Goal: Find specific page/section: Find specific page/section

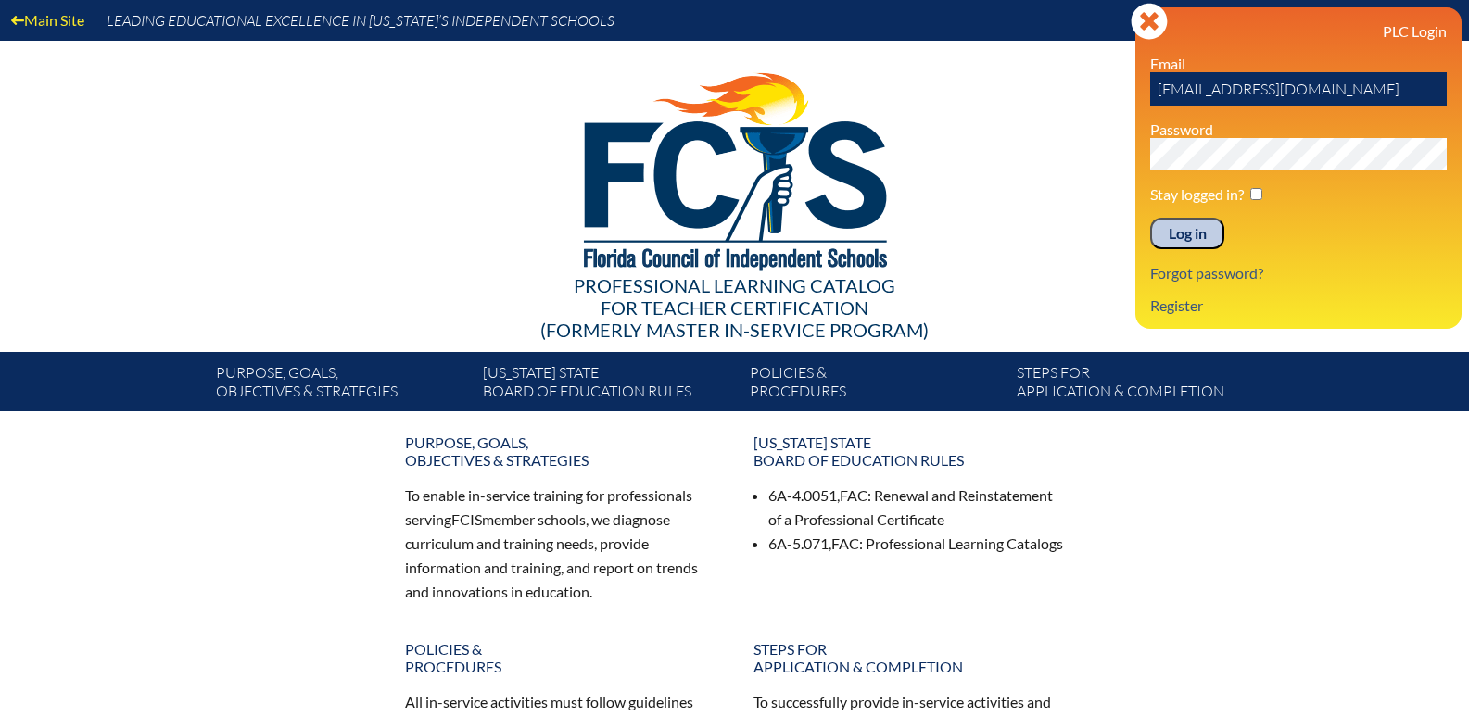
click at [1355, 303] on p "Register" at bounding box center [1298, 306] width 297 height 18
click at [1201, 227] on input "Log in" at bounding box center [1187, 234] width 74 height 32
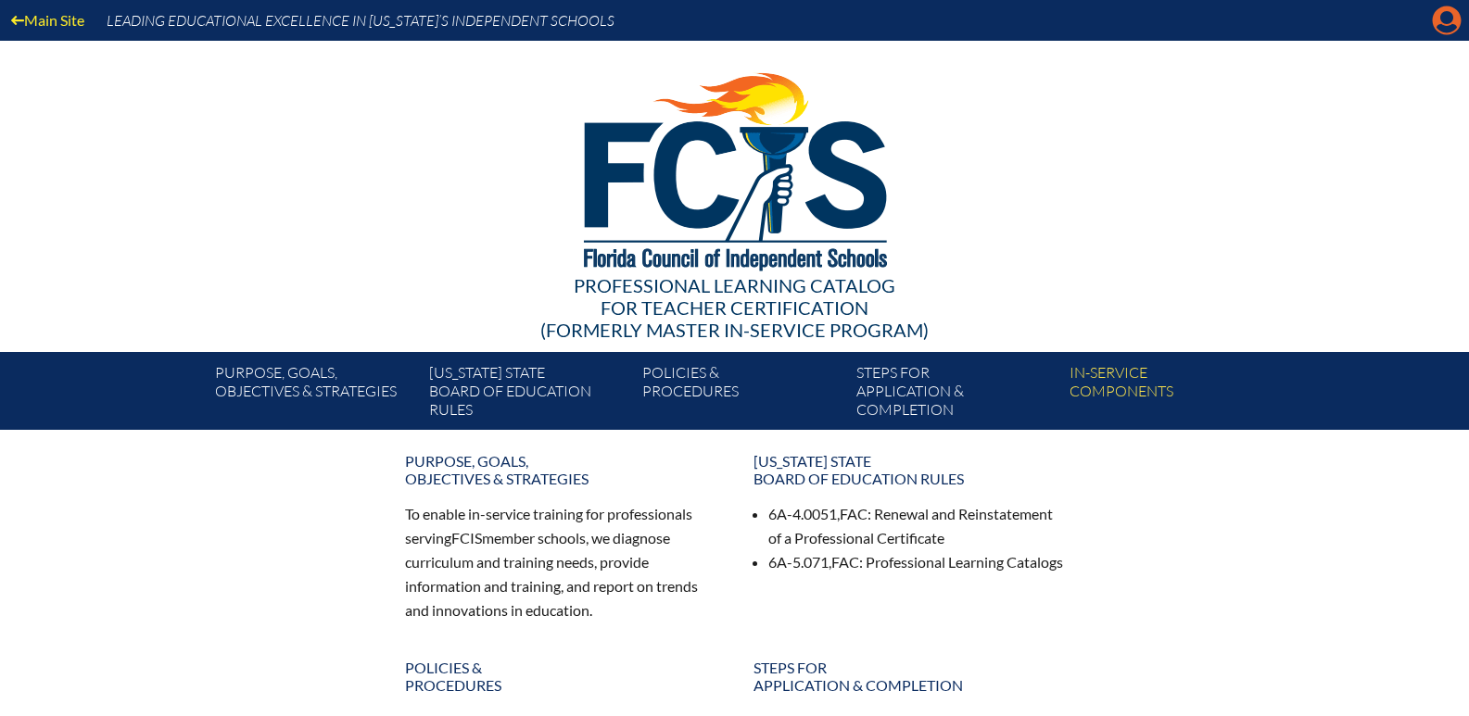
click at [1446, 19] on icon "Manage account" at bounding box center [1447, 21] width 30 height 30
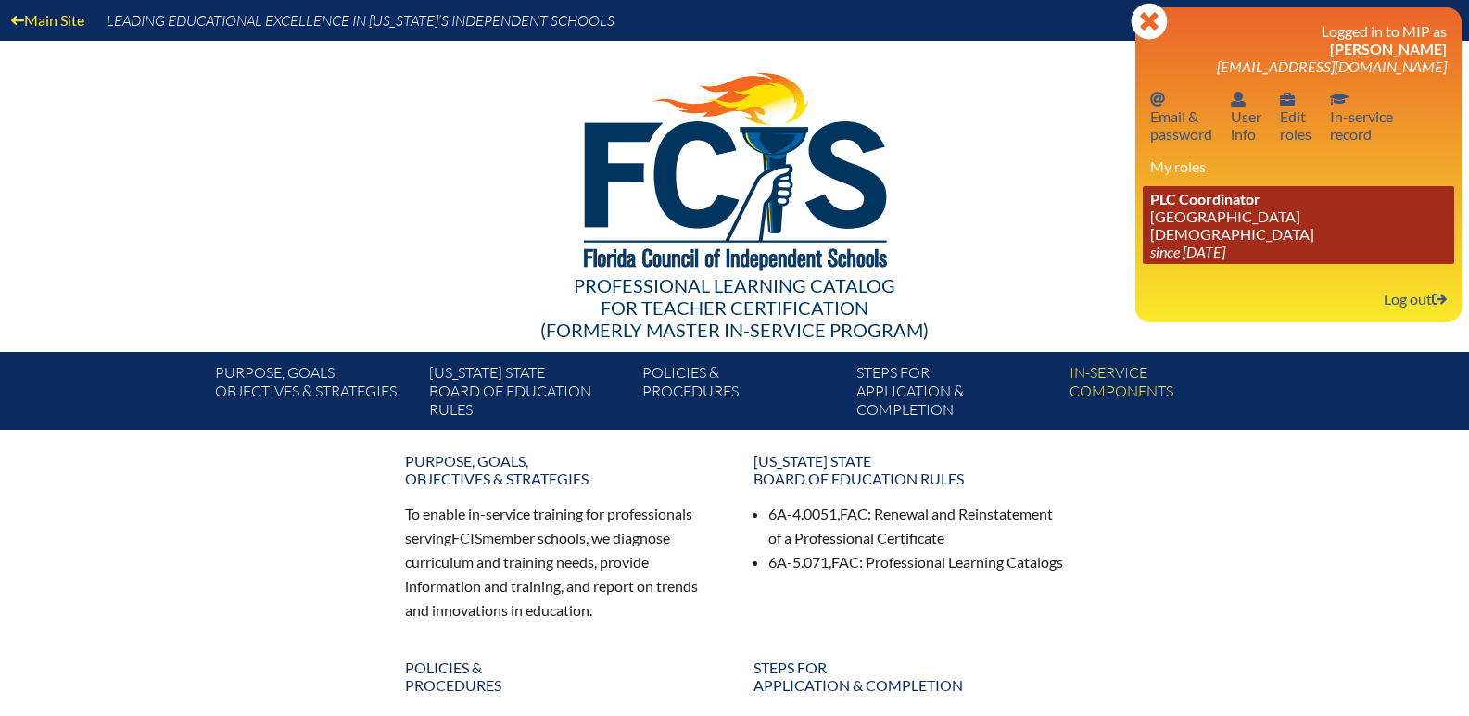
click at [1207, 210] on link "PLC Coordinator [GEOGRAPHIC_DATA][DEMOGRAPHIC_DATA] since [DATE]" at bounding box center [1298, 225] width 311 height 78
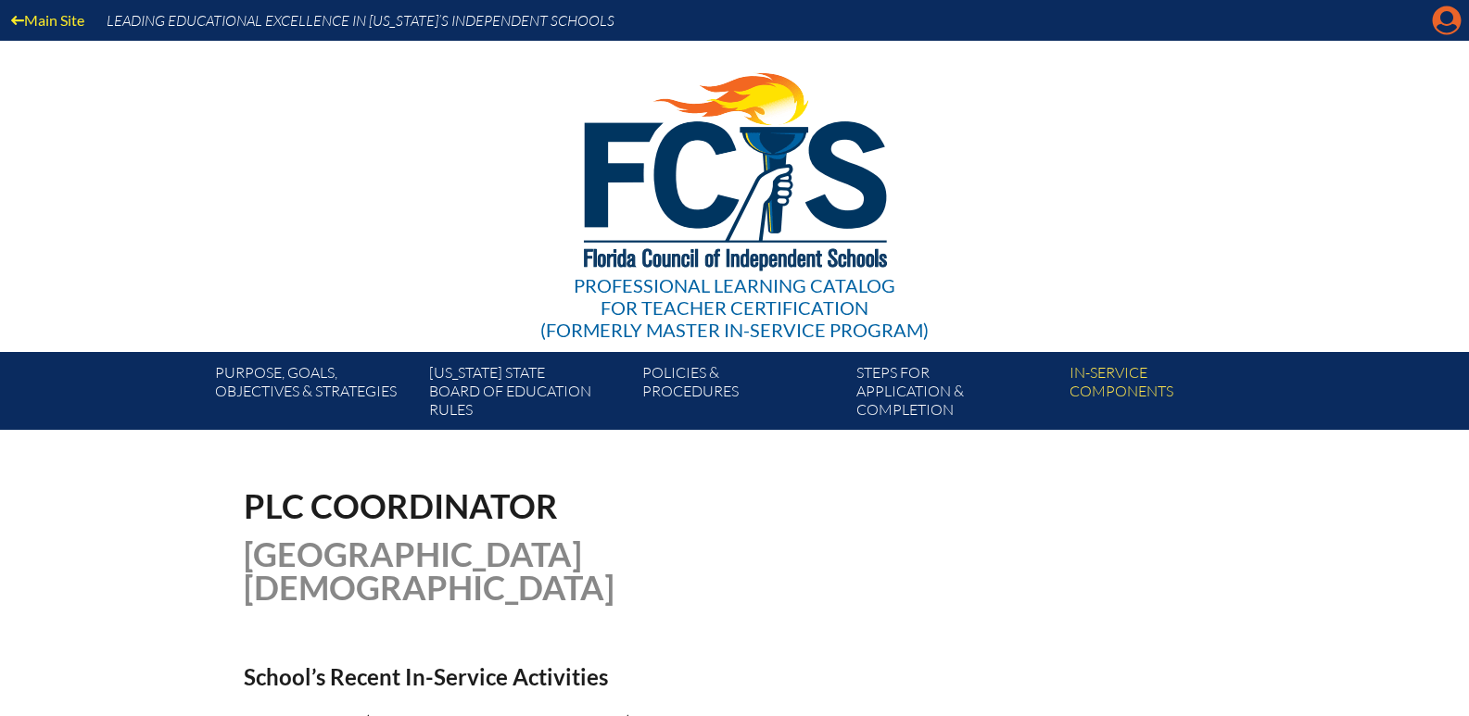
click at [1454, 17] on icon at bounding box center [1447, 20] width 29 height 29
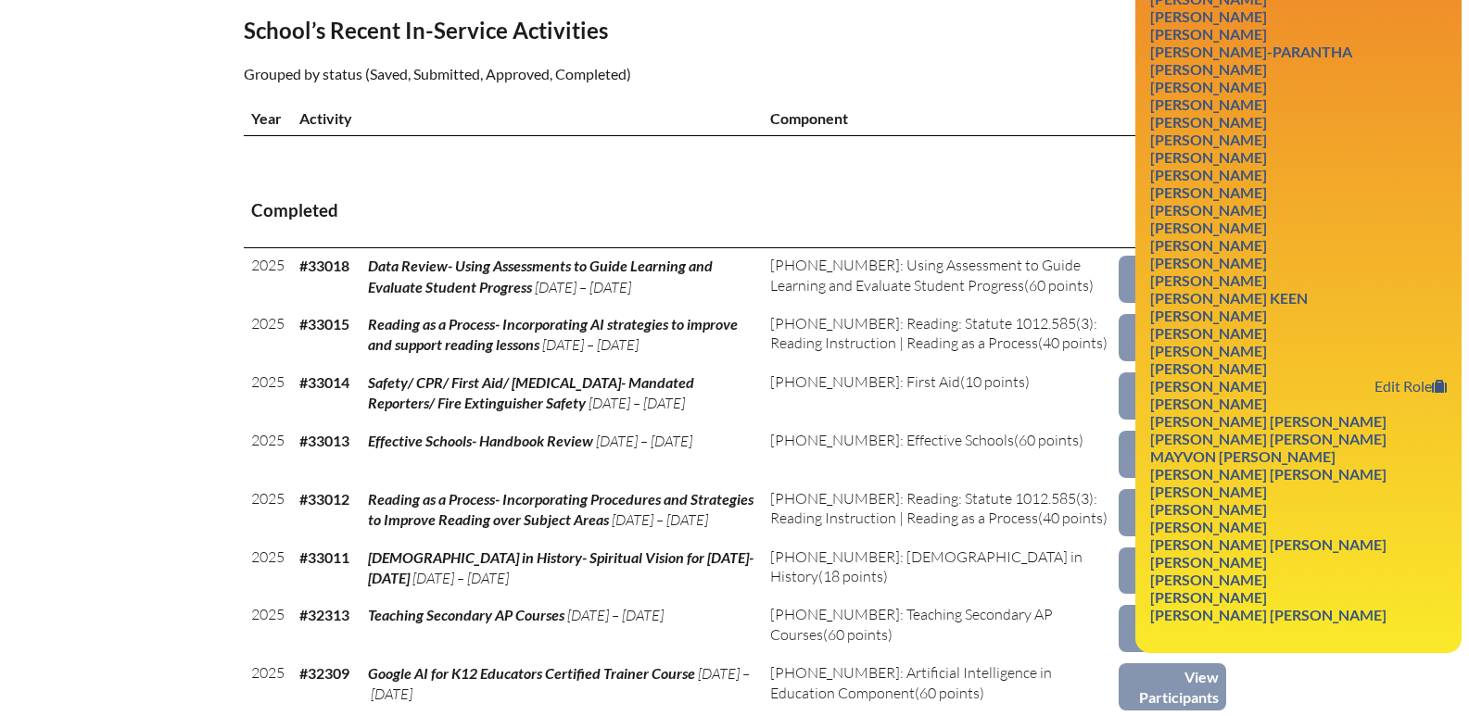
scroll to position [649, 0]
